Goal: Task Accomplishment & Management: Manage account settings

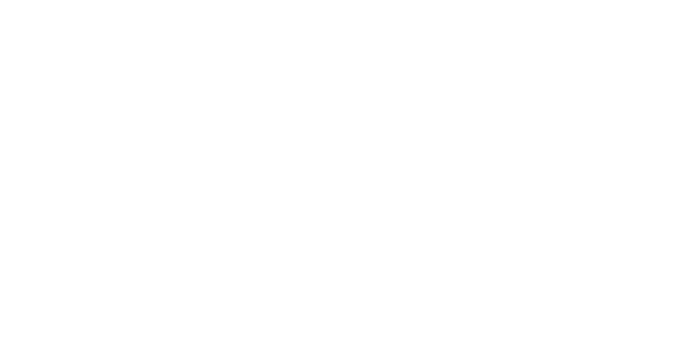
click at [511, 4] on html at bounding box center [342, 2] width 684 height 4
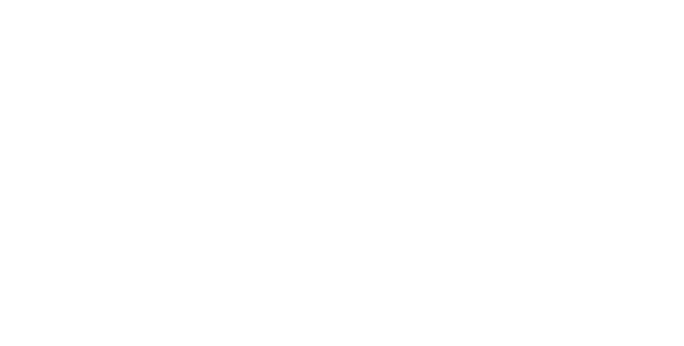
click at [390, 4] on html at bounding box center [342, 2] width 684 height 4
drag, startPoint x: 512, startPoint y: 185, endPoint x: 392, endPoint y: 249, distance: 135.6
click at [392, 4] on html at bounding box center [342, 2] width 684 height 4
click at [390, 4] on html at bounding box center [342, 2] width 684 height 4
